Goal: Information Seeking & Learning: Check status

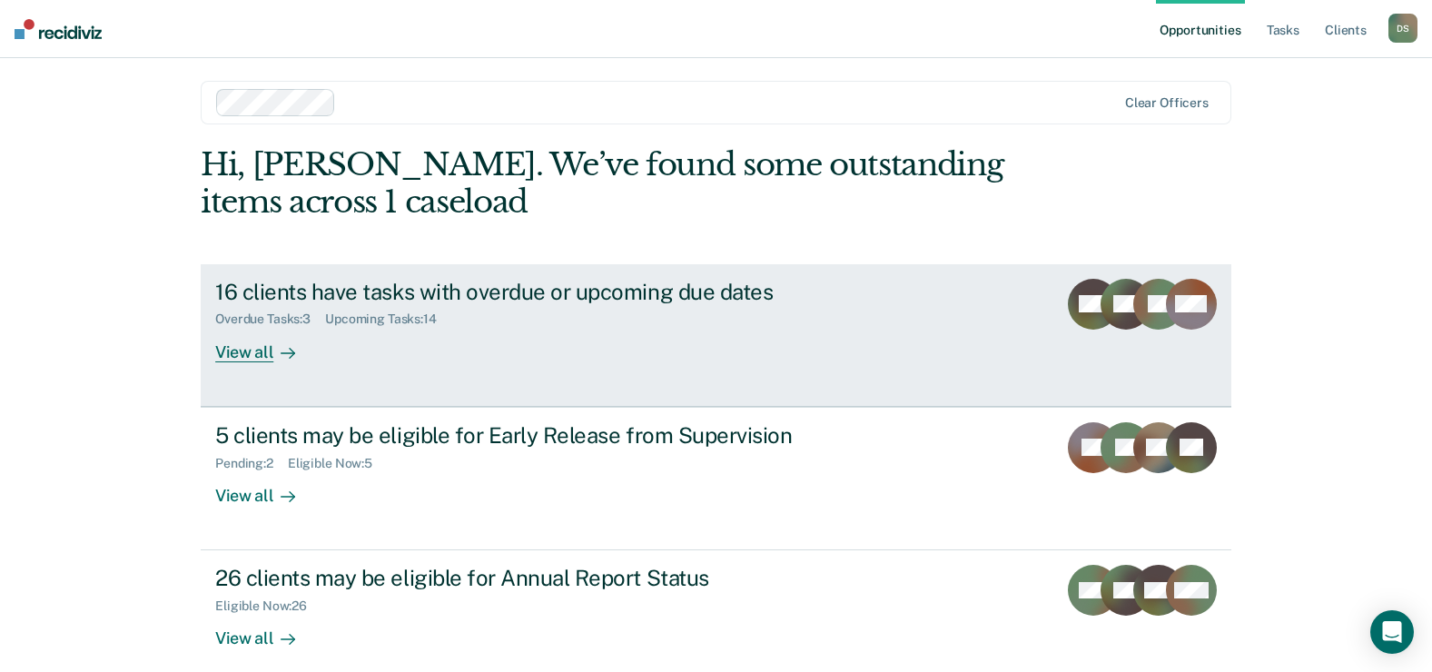
scroll to position [27, 0]
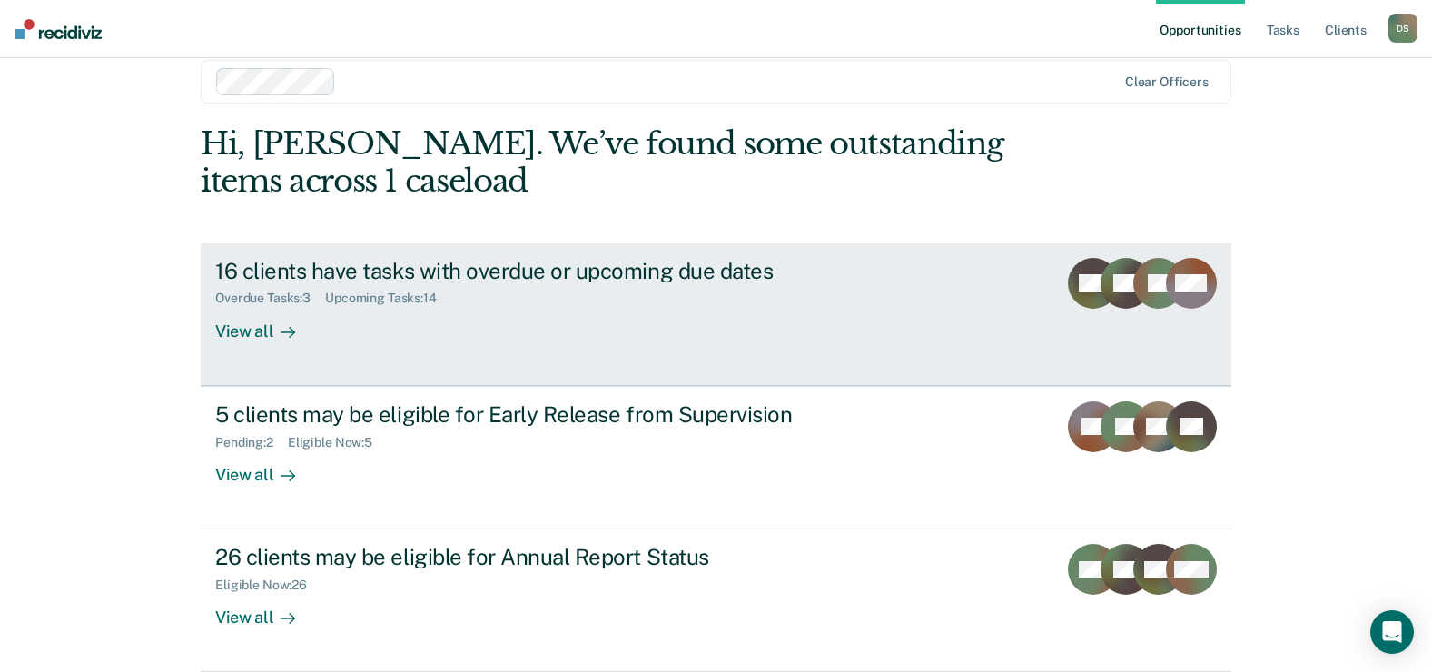
click at [599, 270] on div "16 clients have tasks with overdue or upcoming due dates" at bounding box center [533, 271] width 637 height 26
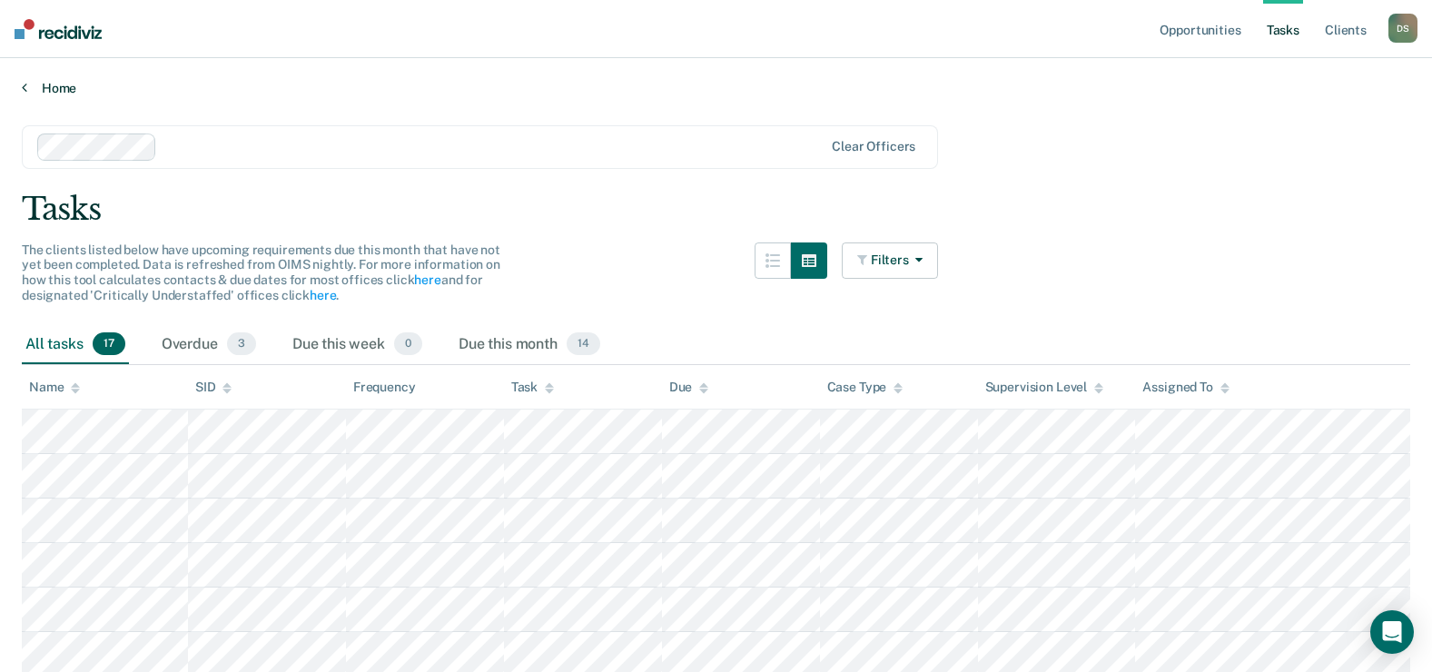
click at [47, 86] on link "Home" at bounding box center [716, 88] width 1388 height 16
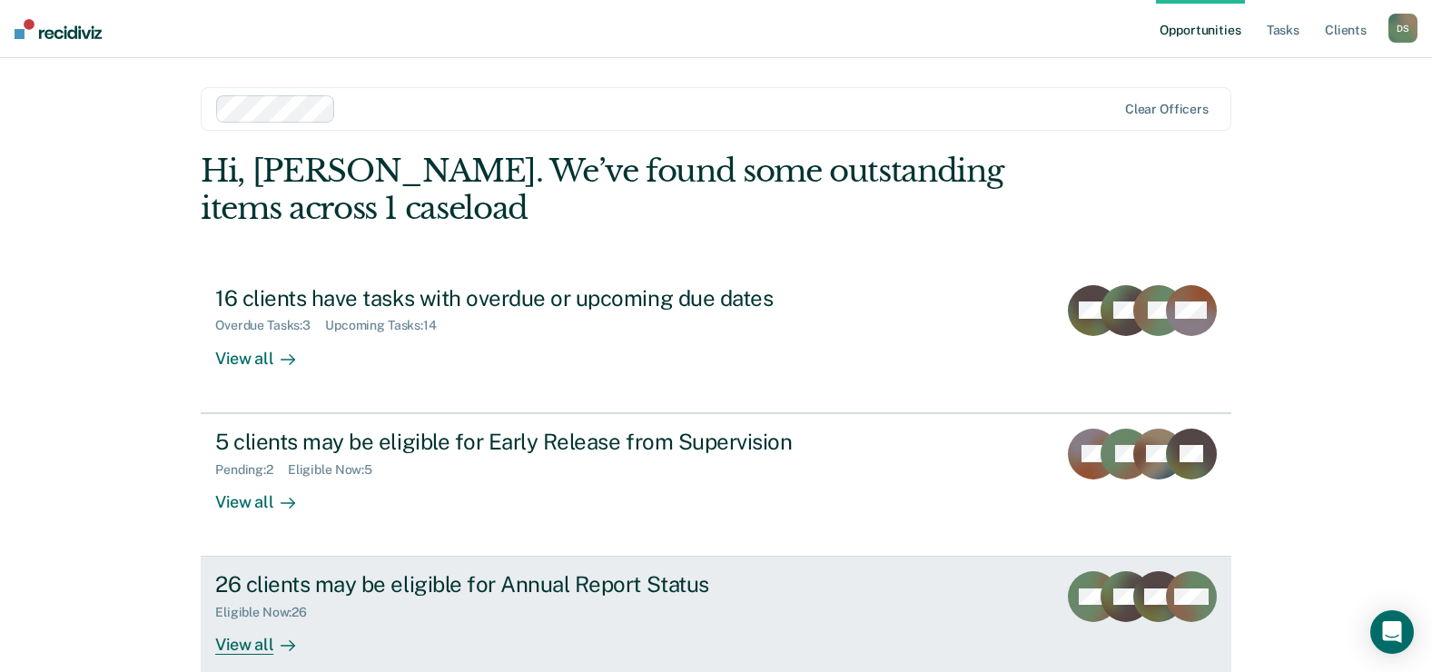
click at [443, 586] on div "26 clients may be eligible for Annual Report Status" at bounding box center [533, 584] width 637 height 26
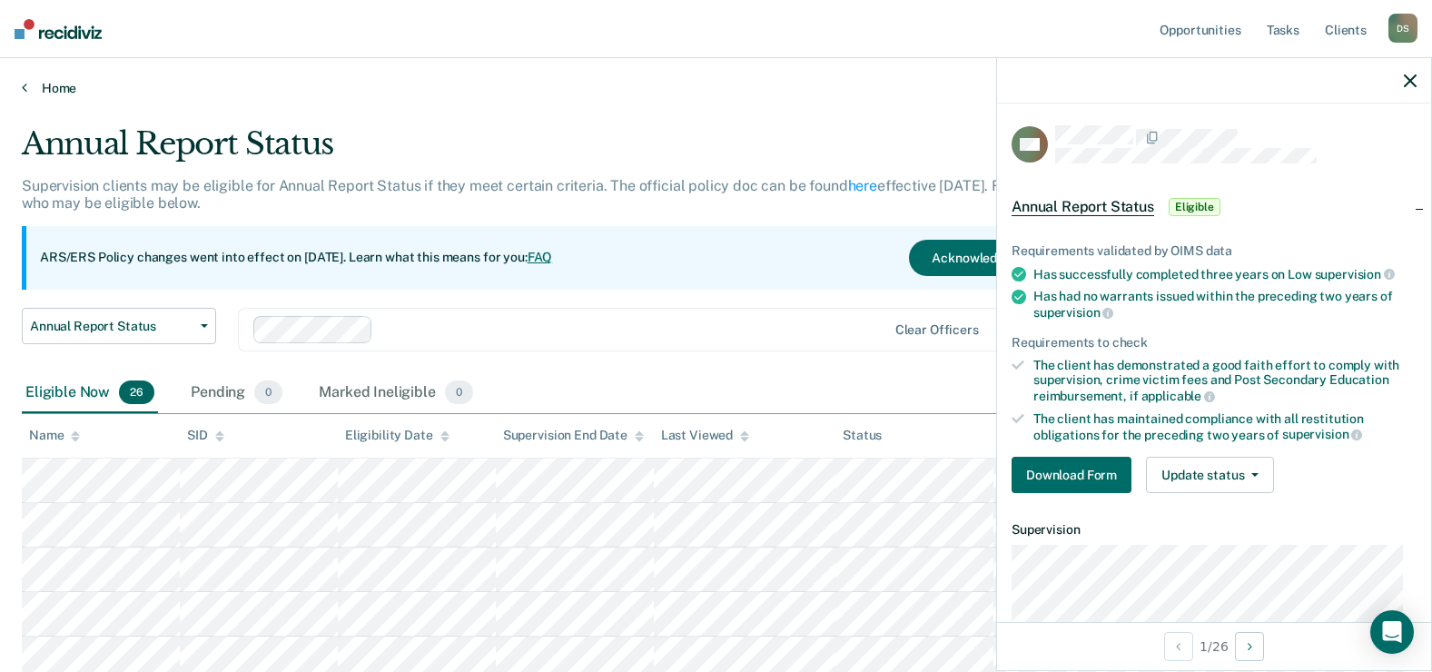
click at [60, 83] on link "Home" at bounding box center [716, 88] width 1388 height 16
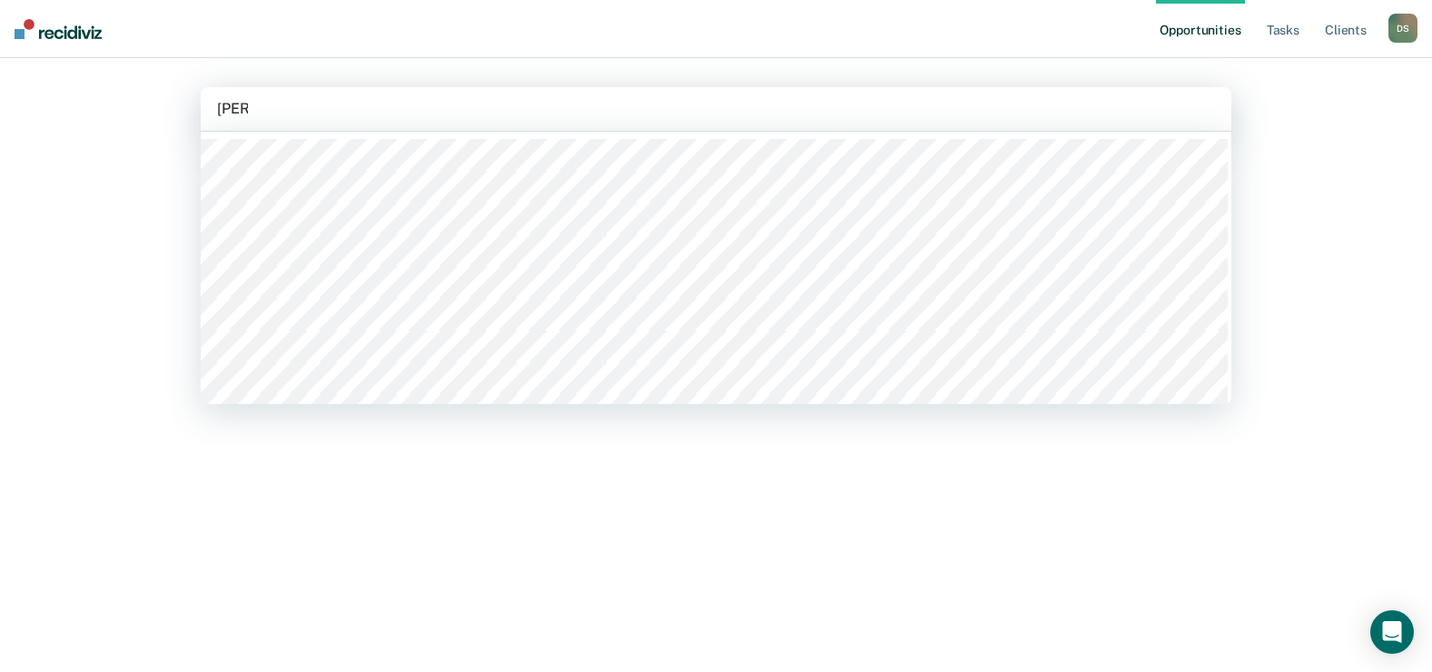
type input "[PERSON_NAME]"
